Goal: Transaction & Acquisition: Subscribe to service/newsletter

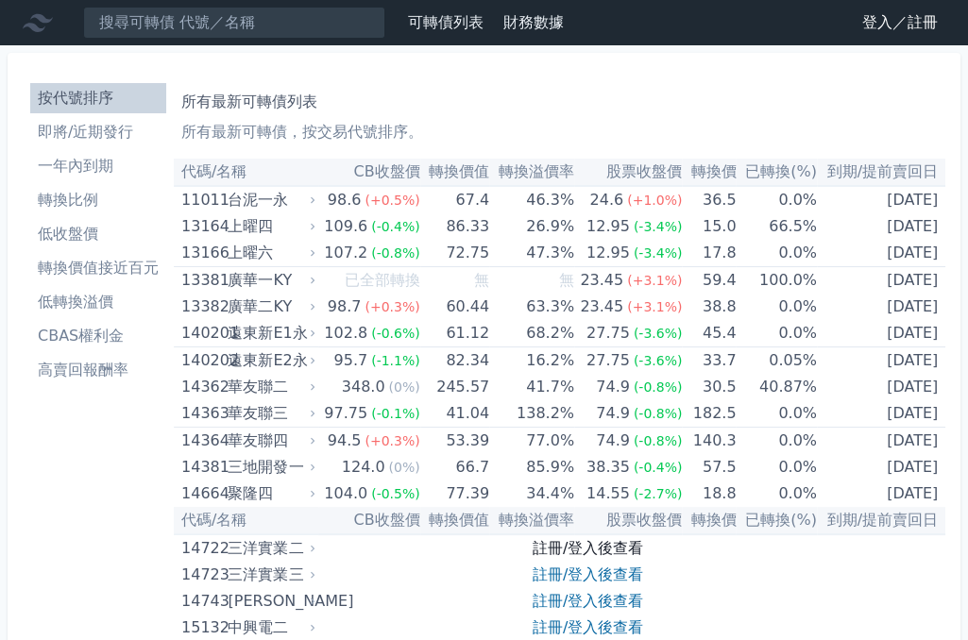
click at [636, 548] on link "註冊/登入後查看" at bounding box center [587, 548] width 110 height 18
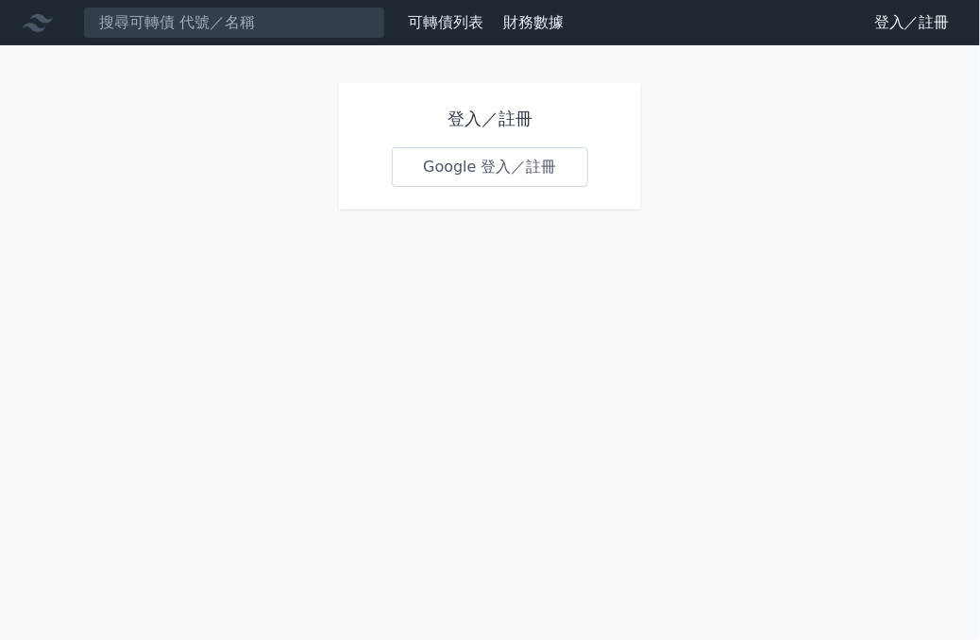
click at [524, 171] on link "Google 登入／註冊" at bounding box center [490, 167] width 196 height 40
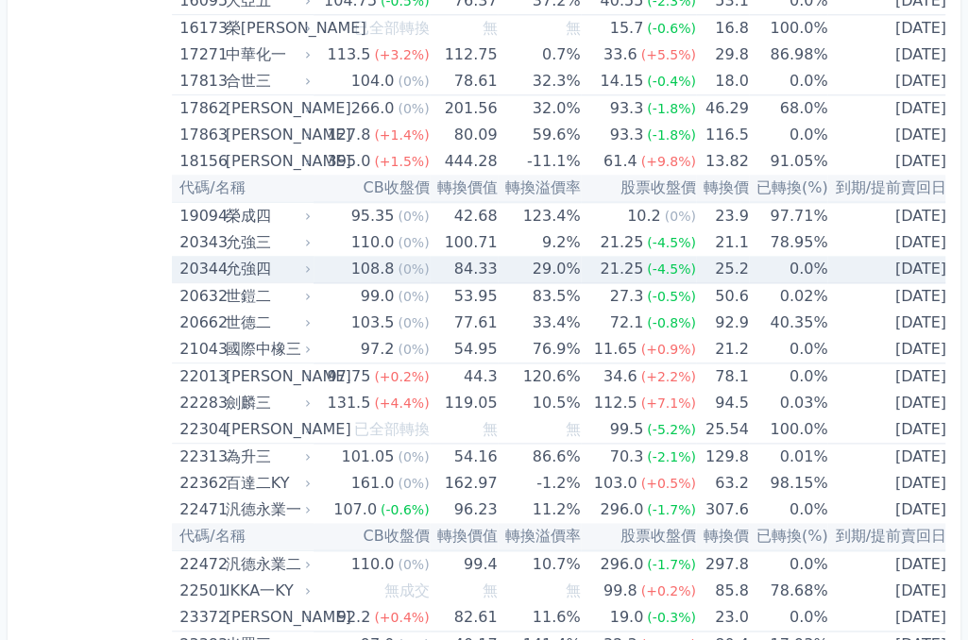
scroll to position [944, 0]
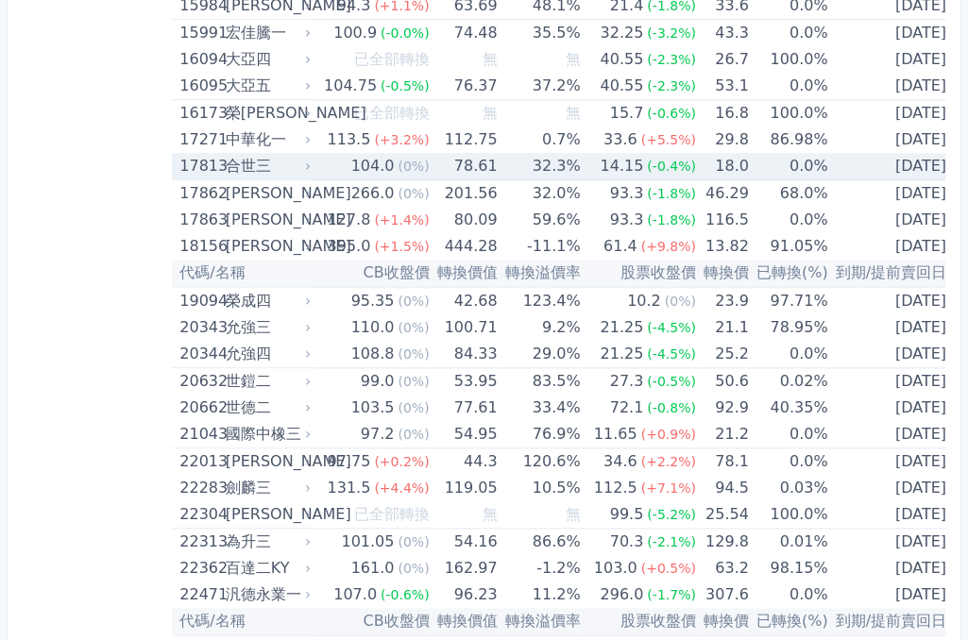
click at [289, 164] on div "合世三" at bounding box center [267, 166] width 82 height 26
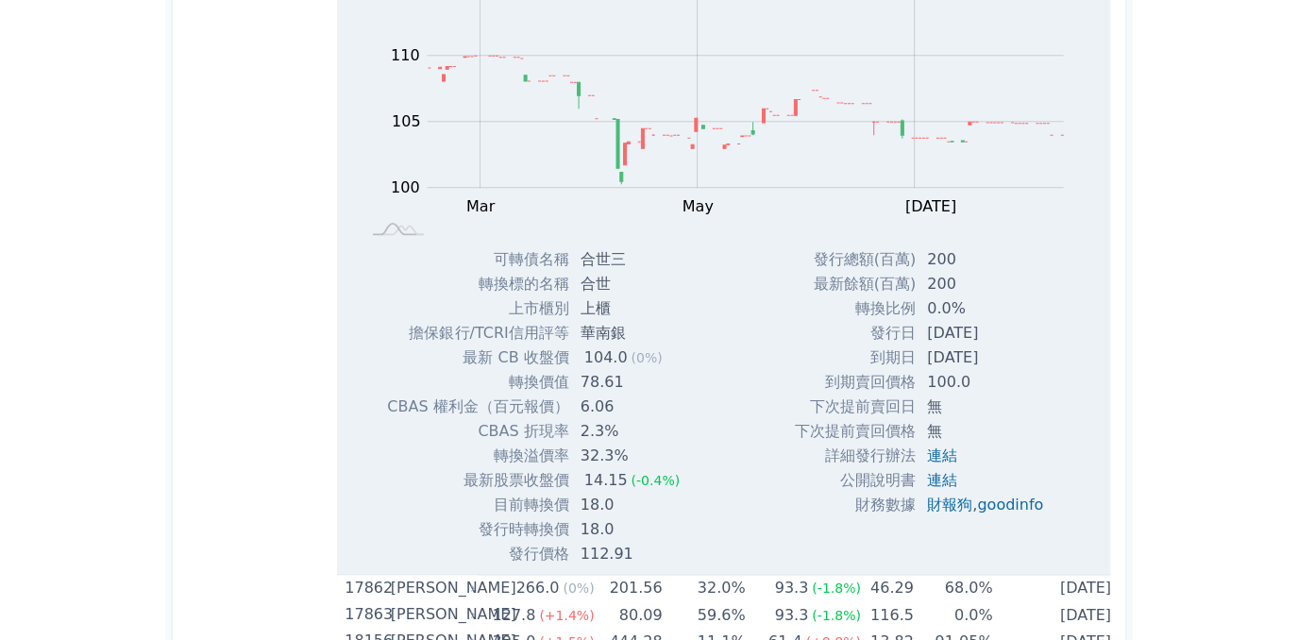
scroll to position [1201, 0]
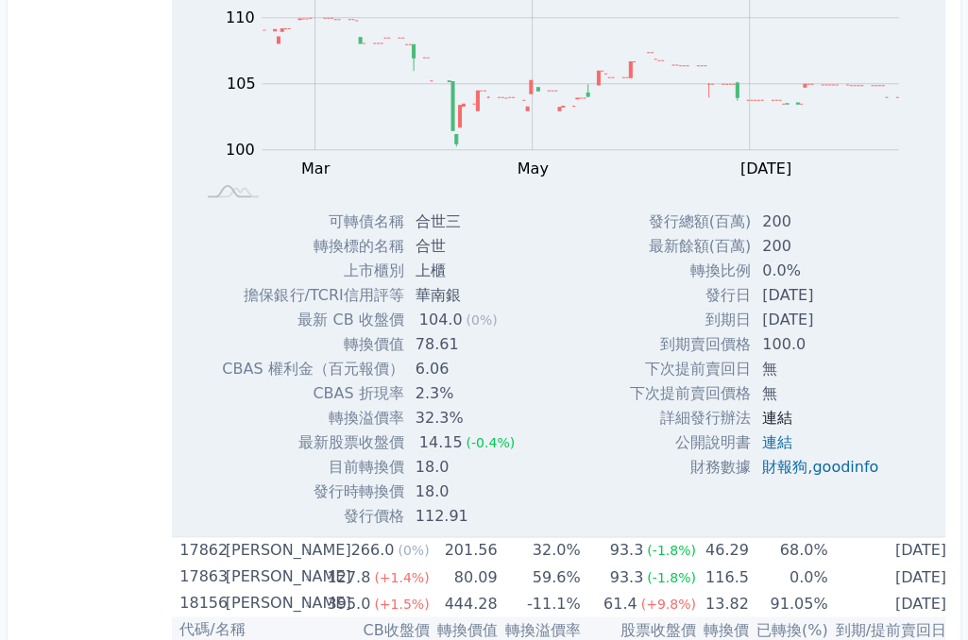
click at [775, 413] on link "連結" at bounding box center [777, 418] width 30 height 18
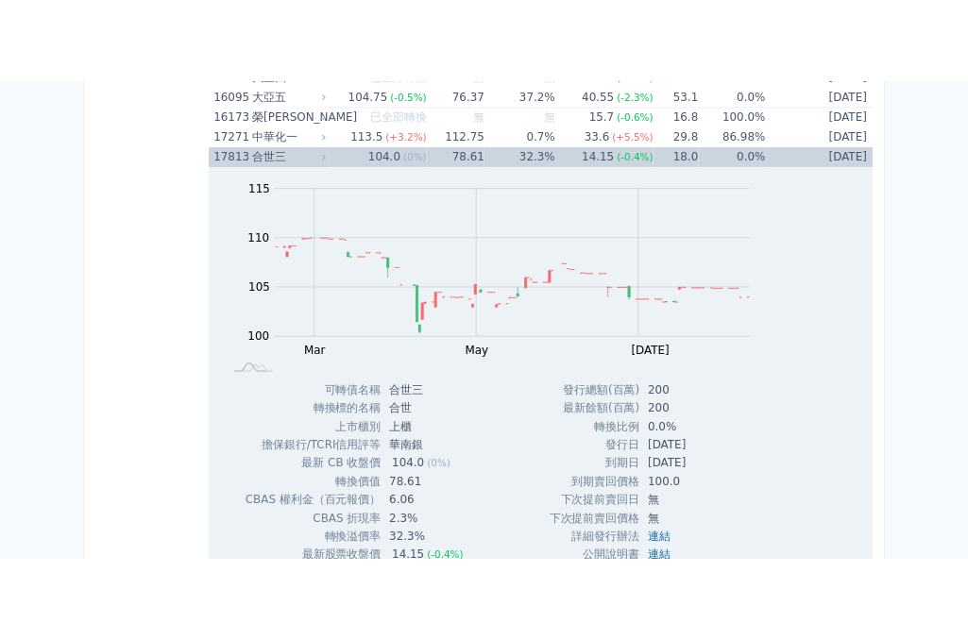
scroll to position [944, 0]
